Goal: Task Accomplishment & Management: Use online tool/utility

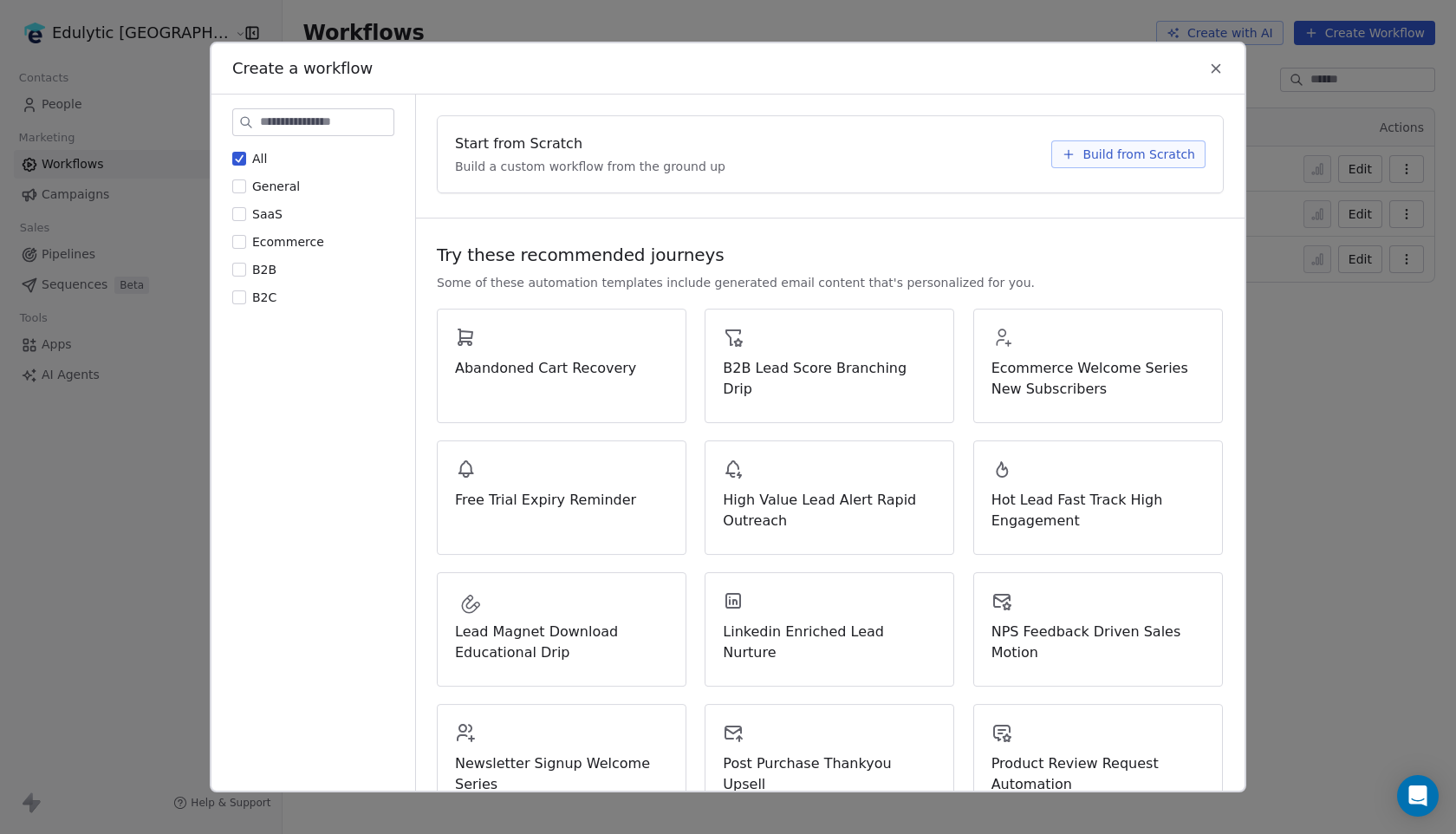
click at [1085, 160] on button "Build from Scratch" at bounding box center [1128, 154] width 154 height 27
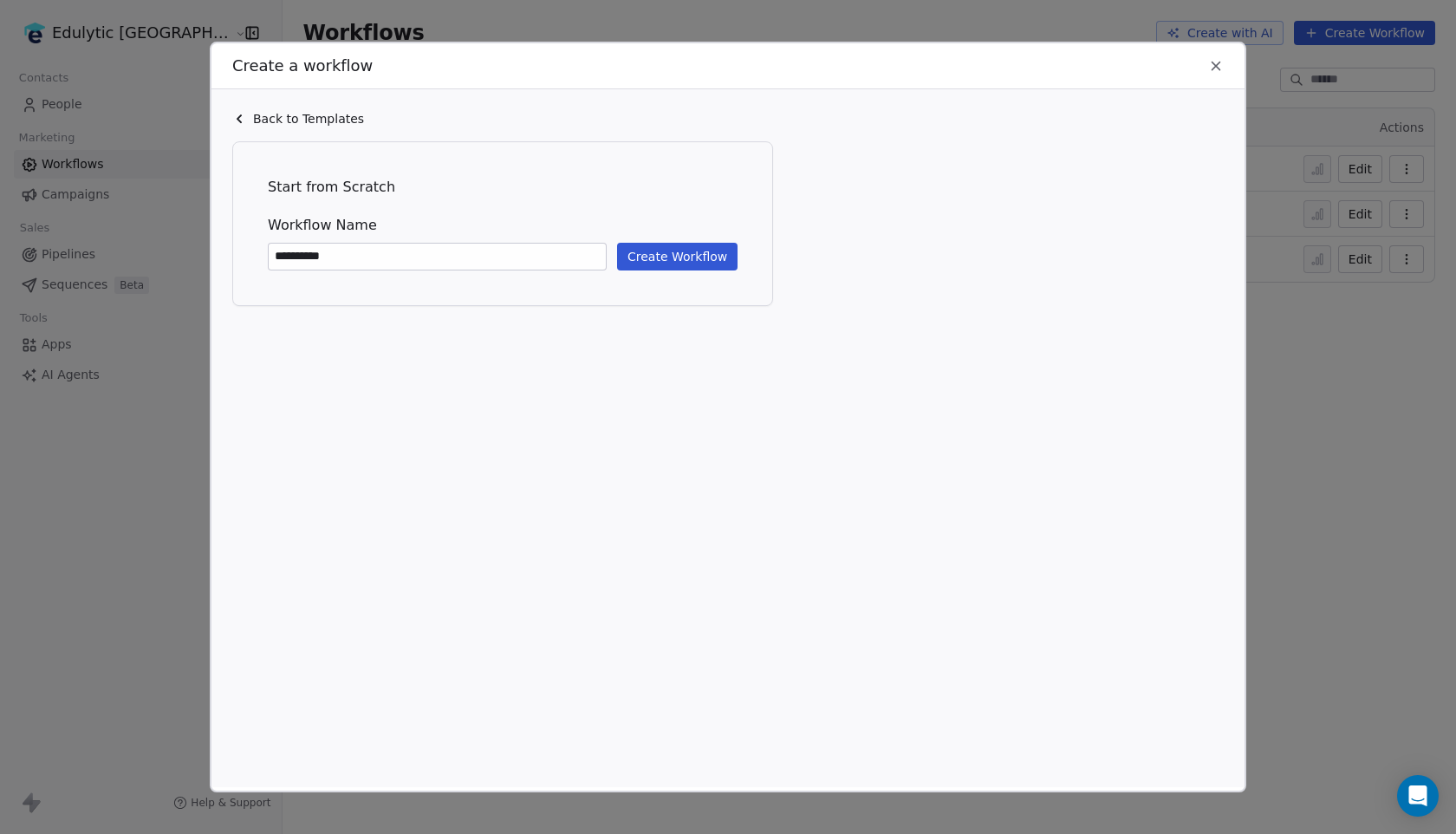
type input "**********"
click at [709, 263] on button "Create Workflow" at bounding box center [677, 256] width 120 height 27
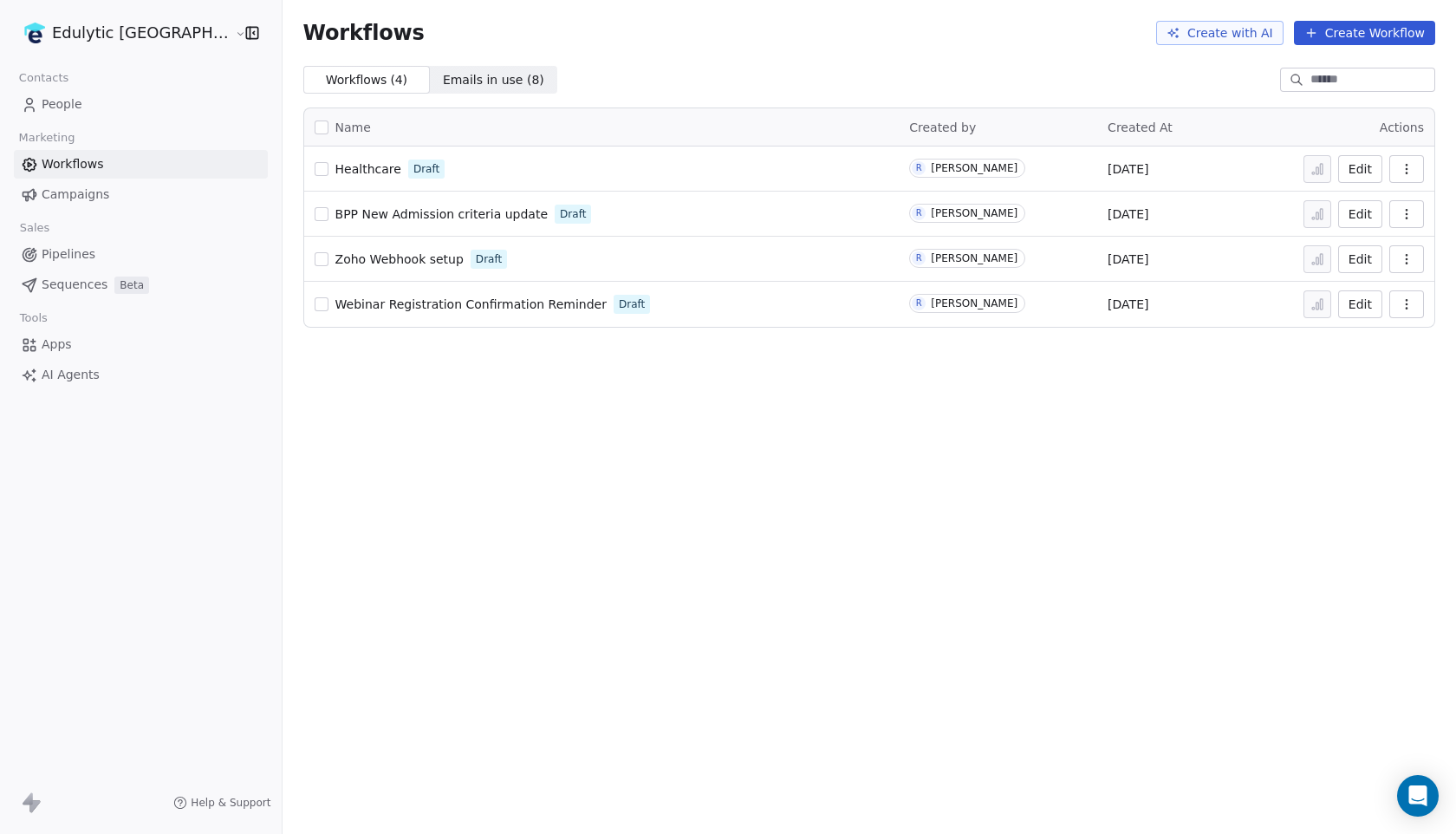
click at [335, 167] on span "Healthcare" at bounding box center [368, 169] width 66 height 14
click at [78, 195] on span "Campaigns" at bounding box center [75, 195] width 67 height 19
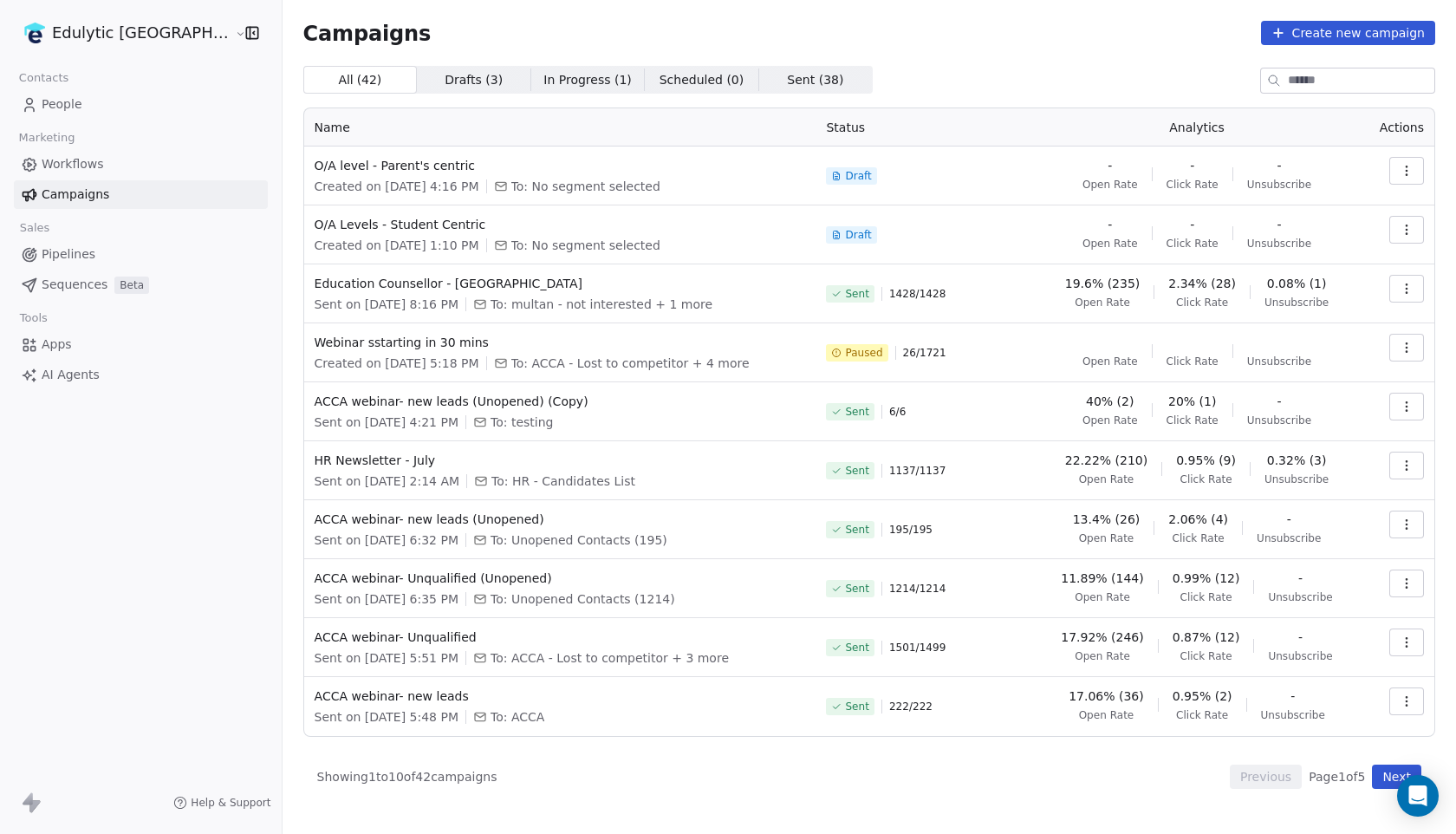
click at [44, 160] on span "Workflows" at bounding box center [73, 164] width 63 height 19
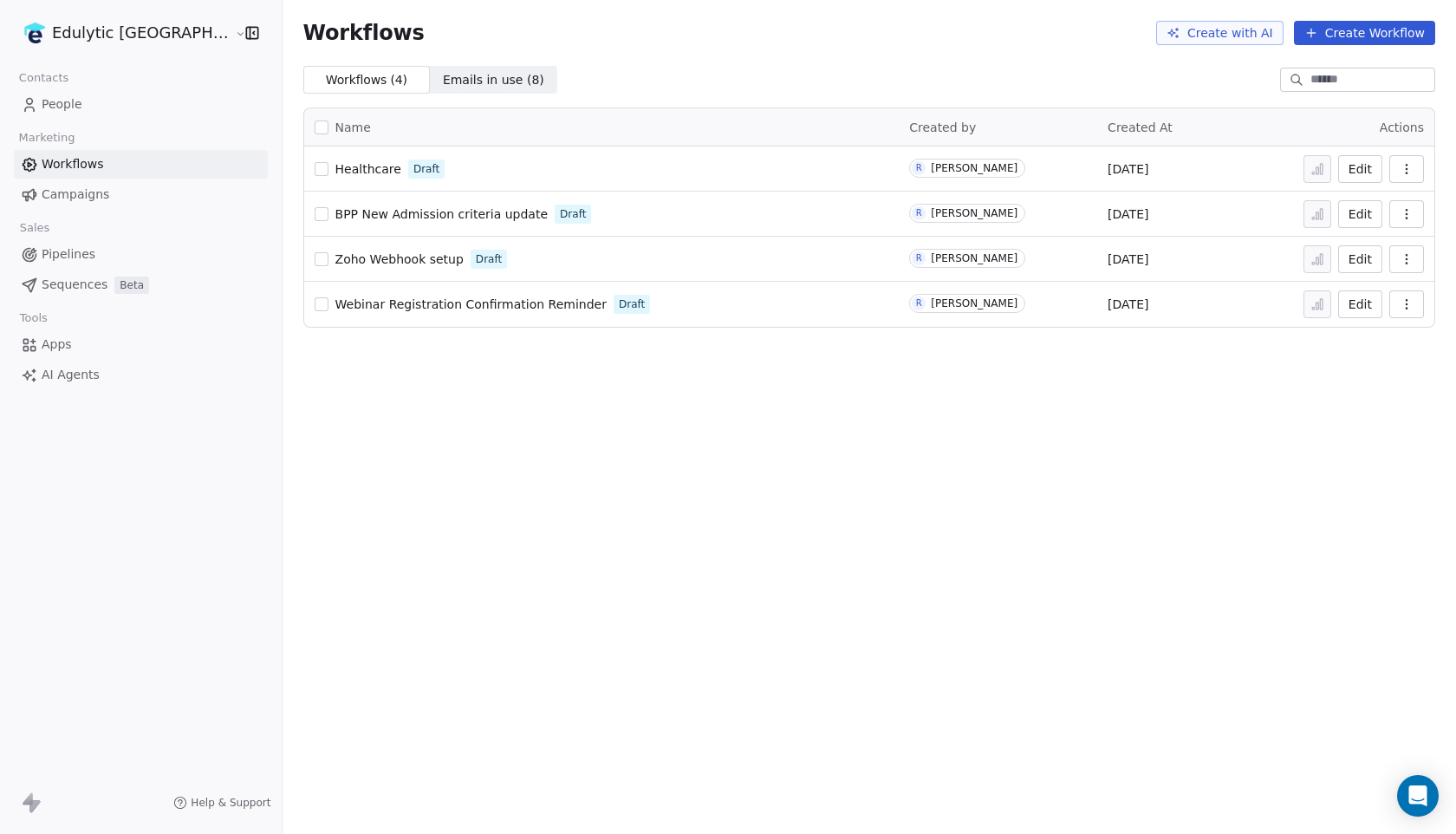
click at [335, 173] on span "Healthcare" at bounding box center [368, 169] width 66 height 14
